Goal: Task Accomplishment & Management: Manage account settings

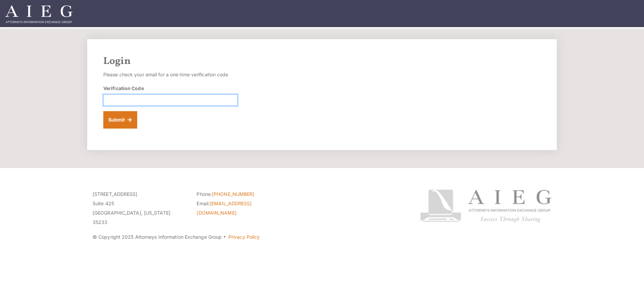
click at [119, 100] on input "Verification Code" at bounding box center [170, 100] width 134 height 11
type input "063923"
click at [123, 118] on button "Submit" at bounding box center [120, 119] width 34 height 17
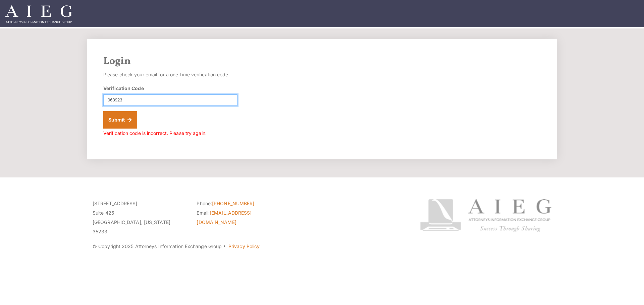
drag, startPoint x: 144, startPoint y: 99, endPoint x: 86, endPoint y: 97, distance: 58.4
click at [86, 97] on div "Login Please check your email for a one-time verification code Verification Cod…" at bounding box center [321, 99] width 483 height 120
type input "475785"
click at [115, 119] on button "Submit" at bounding box center [120, 119] width 34 height 17
